Goal: Task Accomplishment & Management: Use online tool/utility

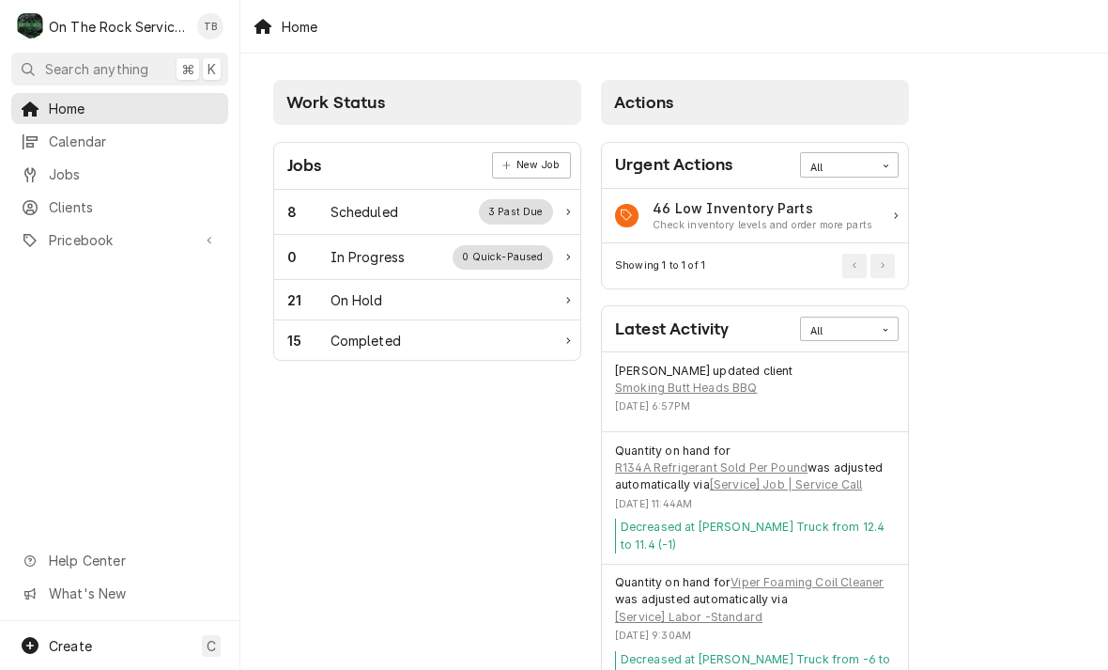
click at [396, 211] on div "Scheduled" at bounding box center [365, 212] width 68 height 20
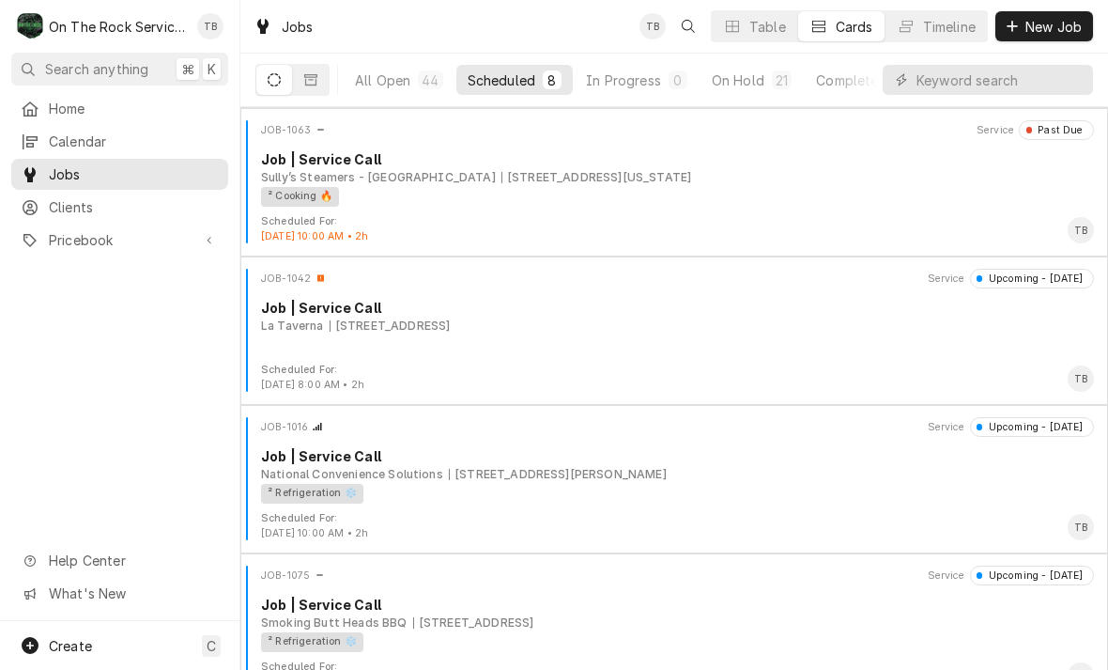
scroll to position [302, 0]
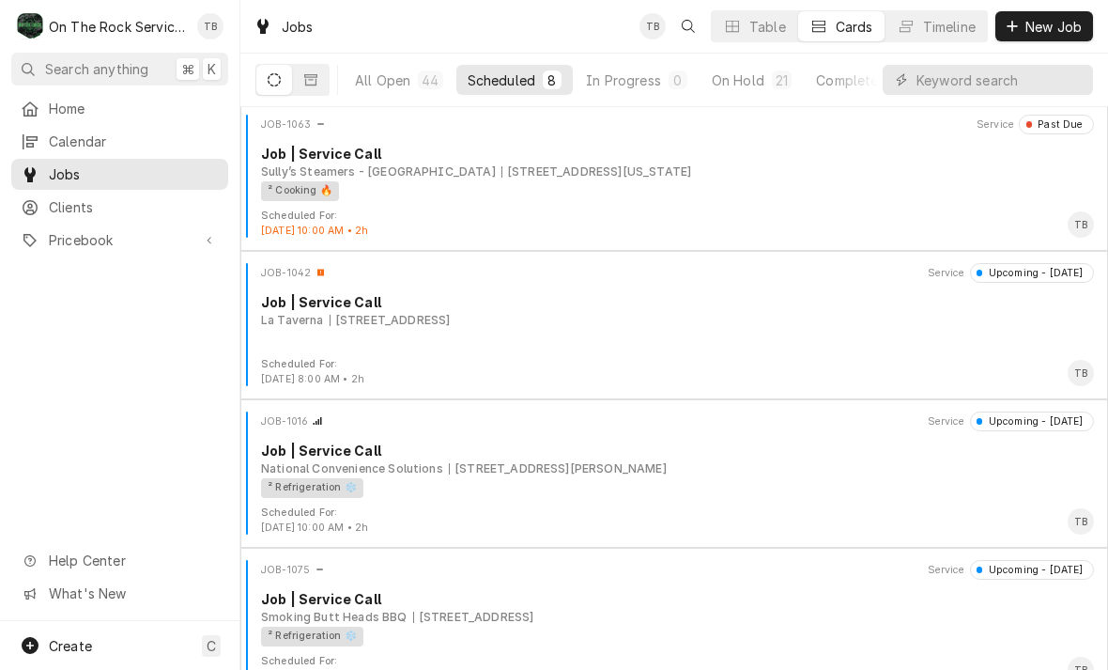
click at [821, 358] on div "Scheduled For: [DATE] 8:00 AM • 2h TB" at bounding box center [674, 372] width 853 height 30
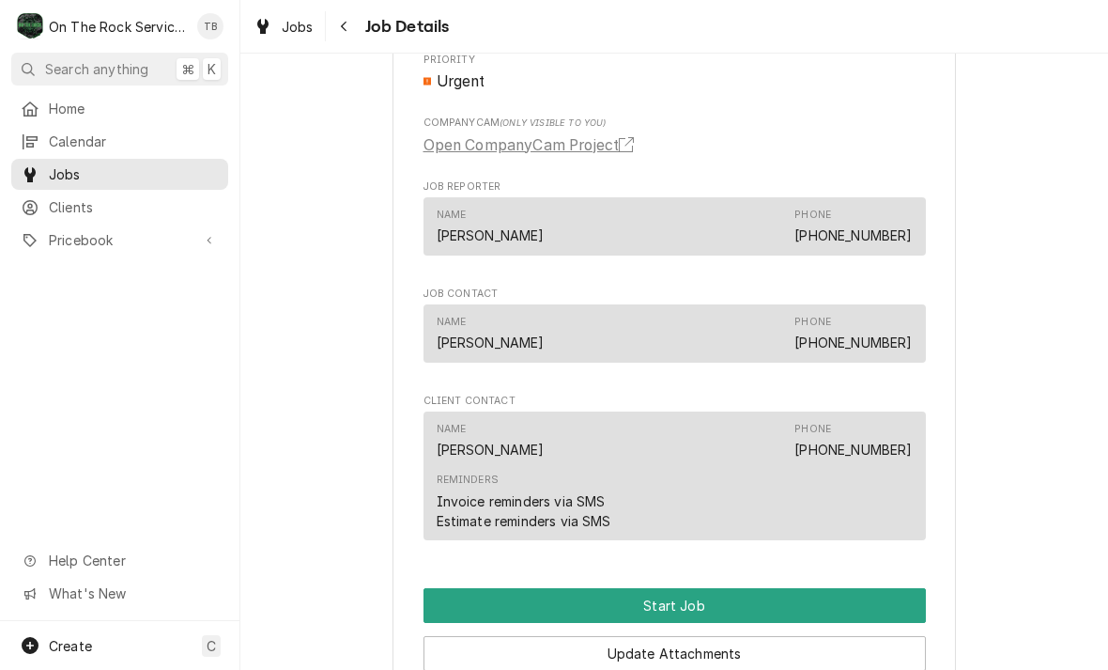
scroll to position [1228, 0]
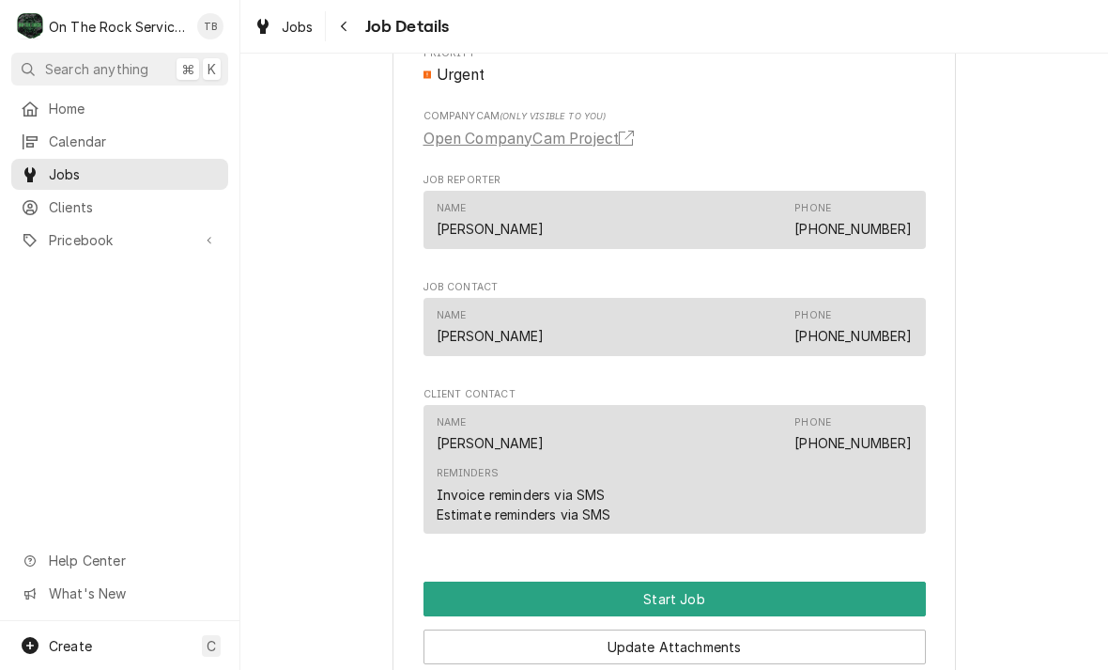
click at [771, 581] on button "Start Job" at bounding box center [675, 598] width 503 height 35
